Goal: Share content

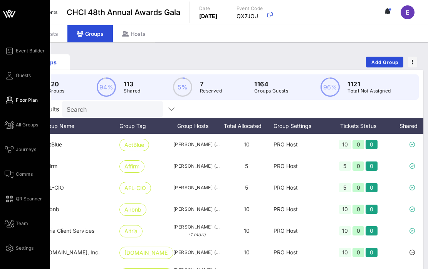
click at [28, 100] on span "Floor Plan" at bounding box center [27, 100] width 22 height 7
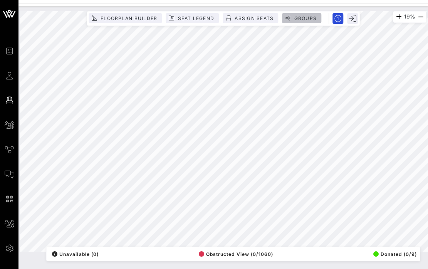
click at [299, 17] on span "Groups" at bounding box center [305, 18] width 23 height 6
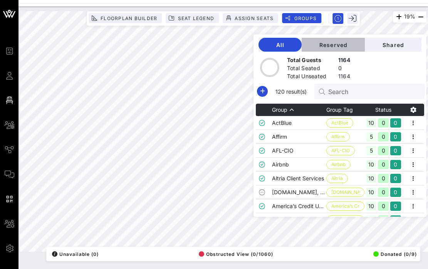
click at [344, 50] on button "Reserved" at bounding box center [333, 45] width 63 height 14
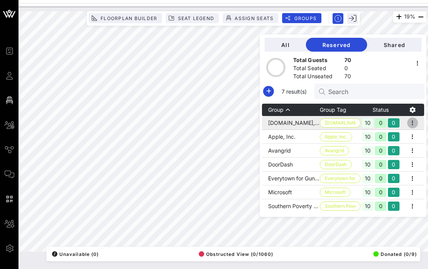
click at [415, 122] on icon "button" at bounding box center [412, 122] width 9 height 9
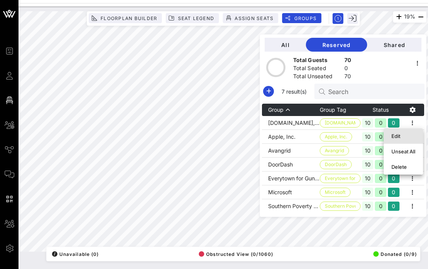
click at [405, 134] on div "Edit" at bounding box center [403, 136] width 24 height 6
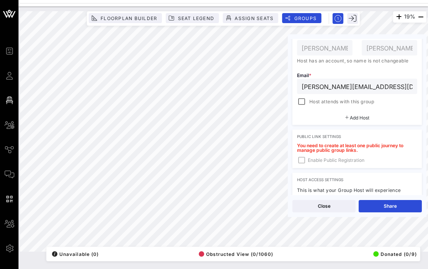
scroll to position [158, 0]
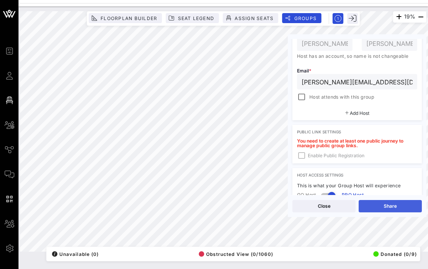
click at [391, 205] on button "Share" at bounding box center [390, 206] width 63 height 12
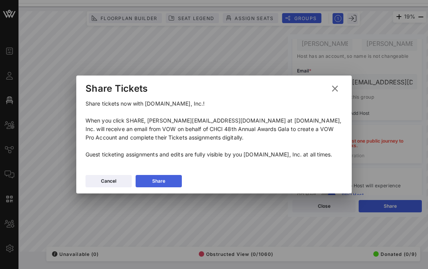
click at [165, 176] on button "Share" at bounding box center [159, 181] width 46 height 12
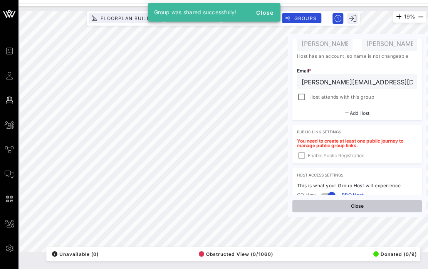
click at [382, 205] on button "Close" at bounding box center [356, 206] width 129 height 12
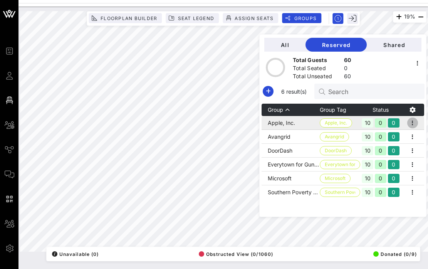
click at [413, 124] on icon "button" at bounding box center [412, 122] width 9 height 9
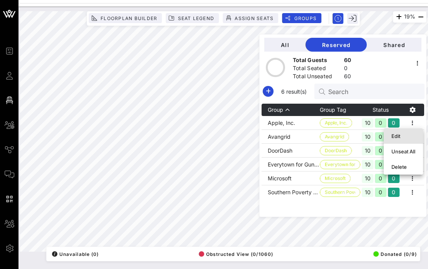
click at [398, 135] on div "Edit" at bounding box center [403, 136] width 24 height 6
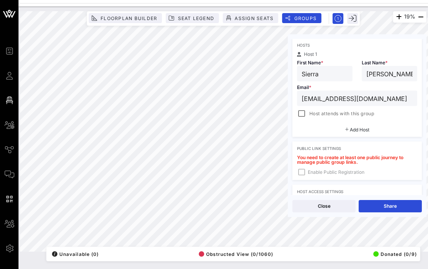
scroll to position [133, 0]
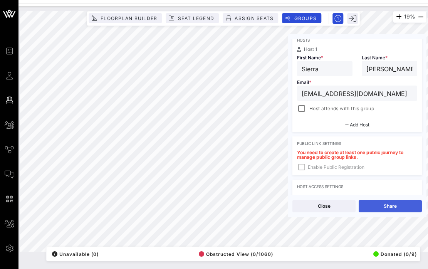
click at [391, 205] on button "Share" at bounding box center [390, 206] width 63 height 12
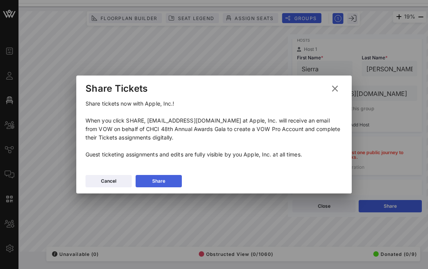
click at [161, 180] on icon at bounding box center [159, 180] width 6 height 5
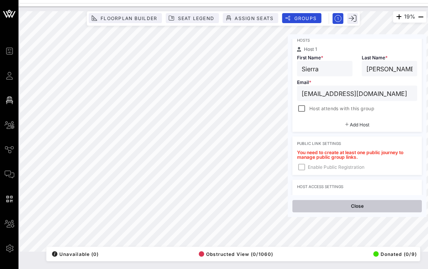
click at [386, 209] on button "Close" at bounding box center [356, 206] width 129 height 12
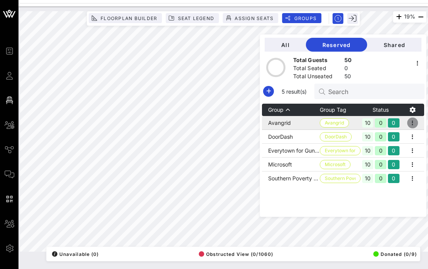
click at [413, 124] on icon "button" at bounding box center [412, 122] width 9 height 9
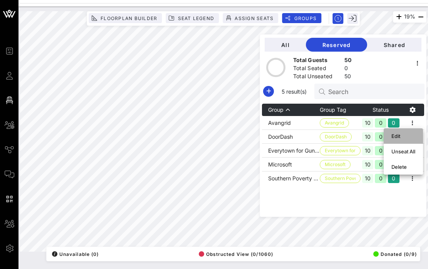
click at [398, 136] on div "Edit" at bounding box center [403, 136] width 24 height 6
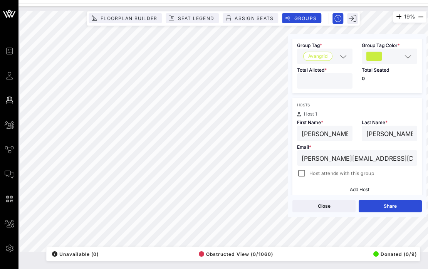
scroll to position [97, 0]
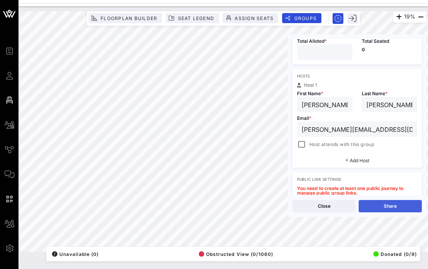
click at [391, 206] on button "Share" at bounding box center [390, 206] width 63 height 12
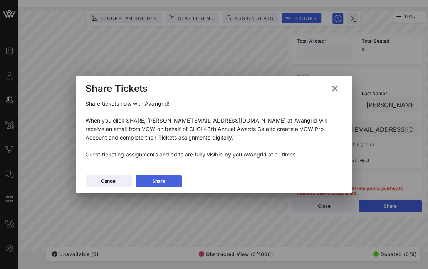
click at [165, 180] on button "Share" at bounding box center [159, 181] width 46 height 12
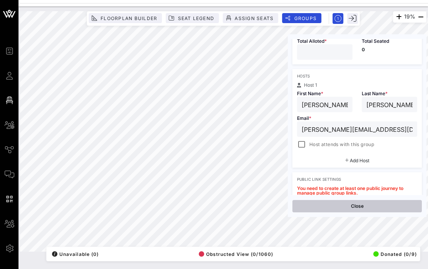
click at [395, 209] on button "Close" at bounding box center [356, 206] width 129 height 12
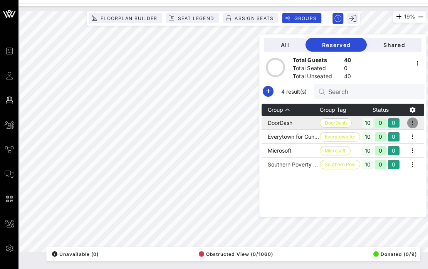
click at [413, 123] on icon "button" at bounding box center [412, 122] width 9 height 9
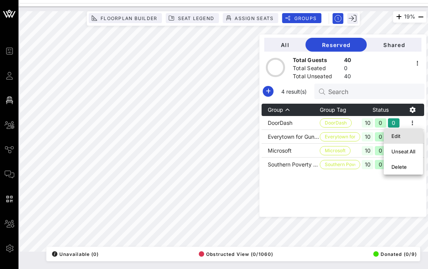
click at [401, 135] on div "Edit" at bounding box center [403, 136] width 24 height 6
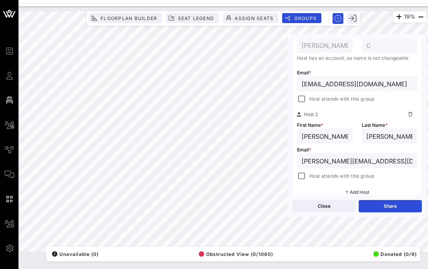
scroll to position [171, 0]
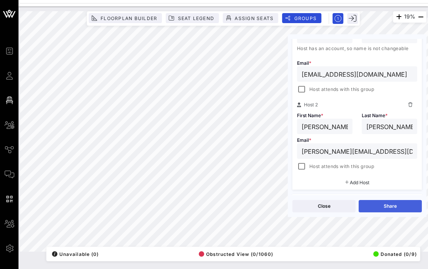
click at [390, 207] on button "Share" at bounding box center [390, 206] width 63 height 12
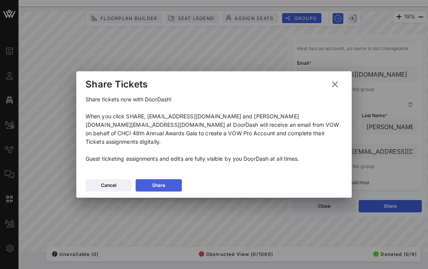
click at [159, 183] on icon at bounding box center [159, 185] width 6 height 5
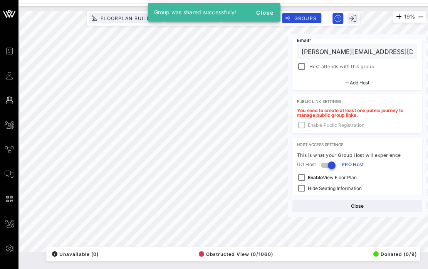
scroll to position [277, 0]
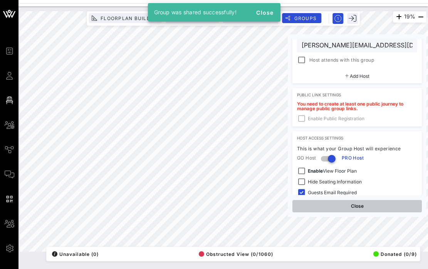
click at [394, 209] on button "Close" at bounding box center [356, 206] width 129 height 12
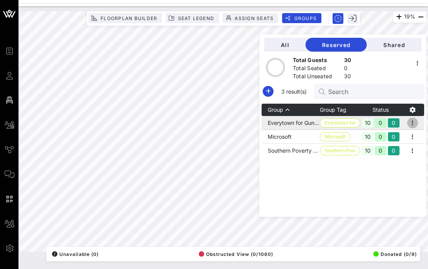
click at [414, 120] on icon "button" at bounding box center [412, 122] width 9 height 9
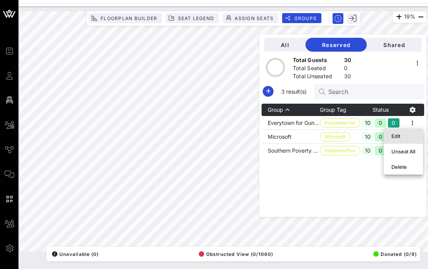
click at [401, 133] on div "Edit" at bounding box center [403, 136] width 24 height 6
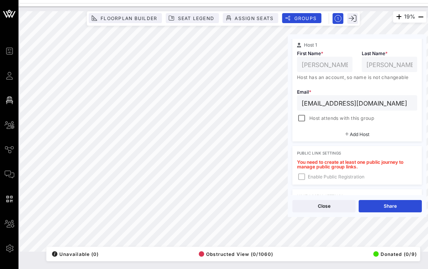
scroll to position [141, 0]
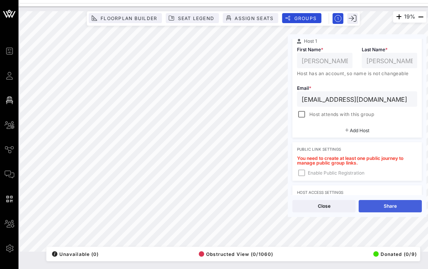
click at [393, 206] on button "Share" at bounding box center [390, 206] width 63 height 12
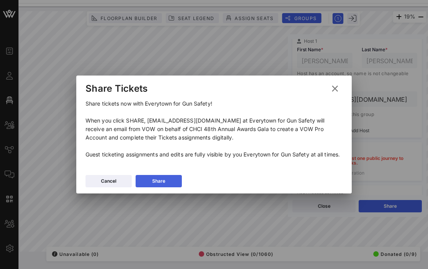
click at [168, 181] on button "Share" at bounding box center [159, 181] width 46 height 12
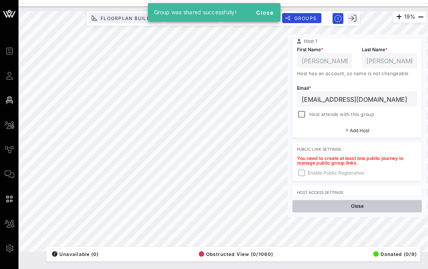
click at [393, 209] on button "Close" at bounding box center [356, 206] width 129 height 12
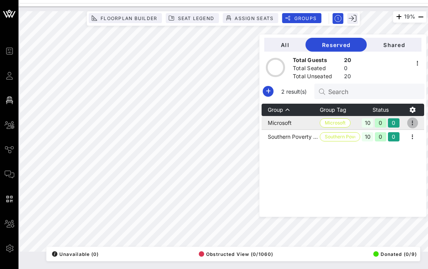
click at [412, 126] on icon "button" at bounding box center [412, 122] width 9 height 9
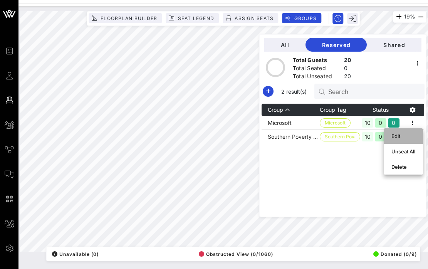
click at [400, 136] on div "Edit" at bounding box center [403, 136] width 24 height 6
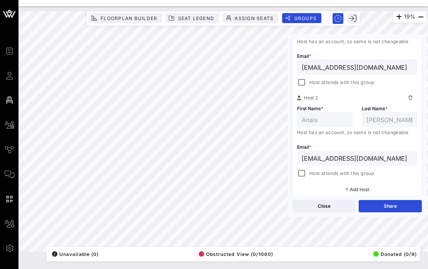
scroll to position [182, 0]
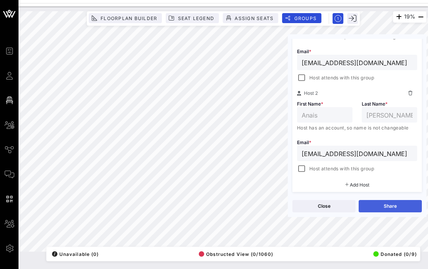
click at [397, 207] on button "Share" at bounding box center [390, 206] width 63 height 12
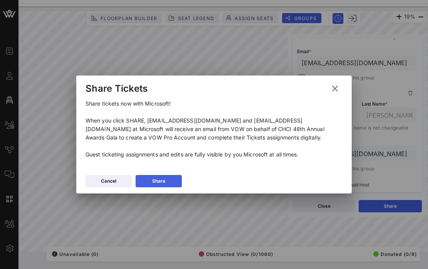
click at [159, 179] on icon at bounding box center [158, 181] width 5 height 6
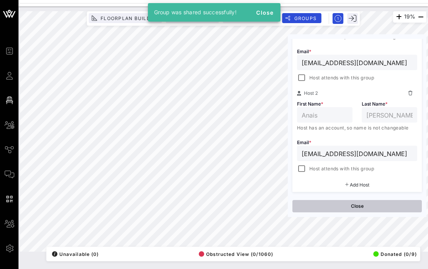
click at [393, 206] on button "Close" at bounding box center [356, 206] width 129 height 12
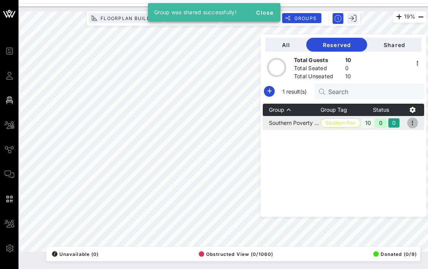
click at [415, 119] on icon "button" at bounding box center [412, 122] width 9 height 9
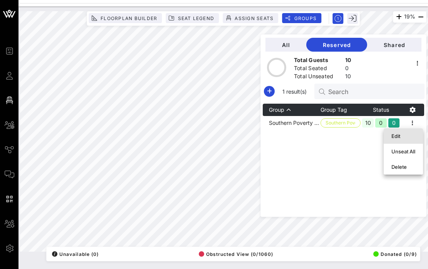
click at [400, 134] on div "Edit" at bounding box center [403, 136] width 24 height 6
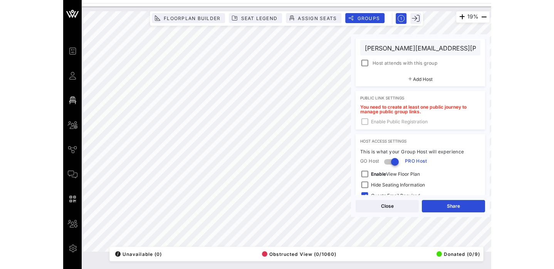
scroll to position [232, 0]
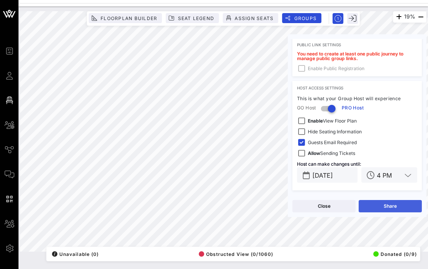
click at [399, 205] on button "Share" at bounding box center [390, 206] width 63 height 12
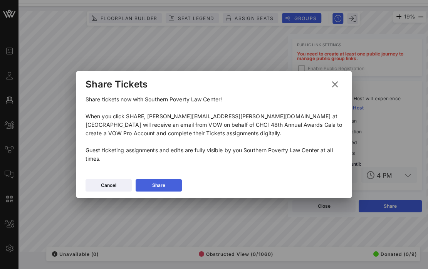
click at [157, 189] on button "Share" at bounding box center [159, 185] width 46 height 12
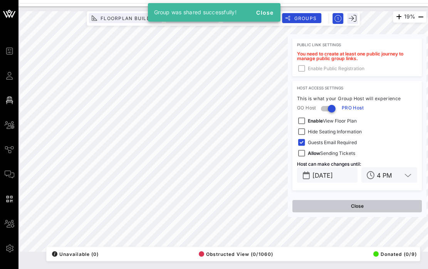
click at [392, 205] on button "Close" at bounding box center [356, 206] width 129 height 12
